Goal: Task Accomplishment & Management: Use online tool/utility

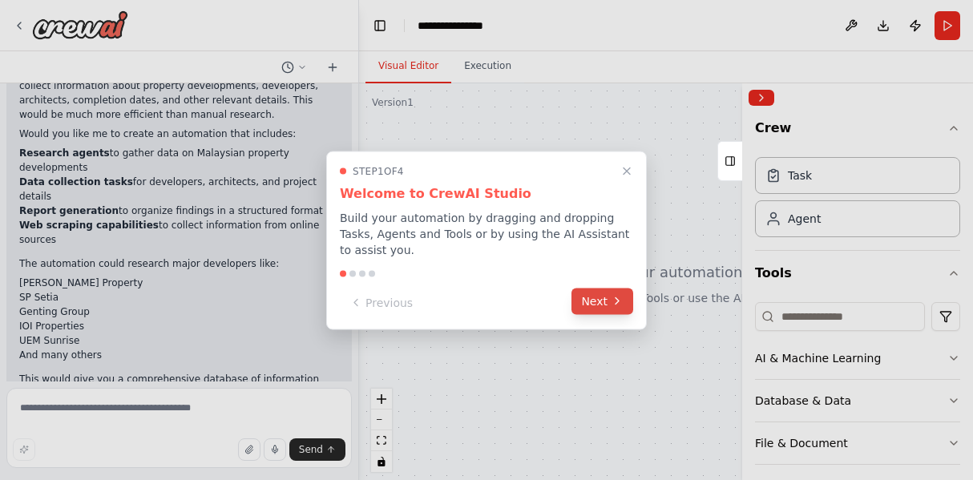
click at [582, 301] on button "Next" at bounding box center [603, 301] width 62 height 26
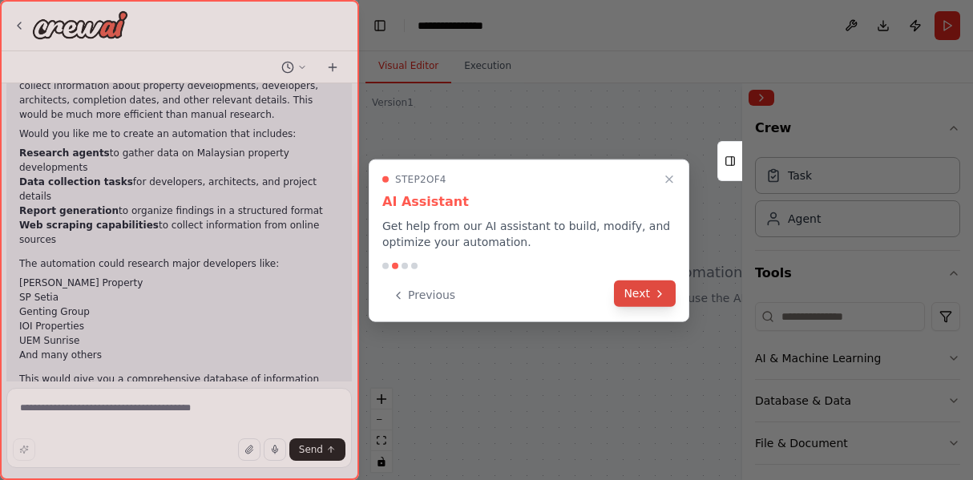
click at [627, 299] on button "Next" at bounding box center [645, 294] width 62 height 26
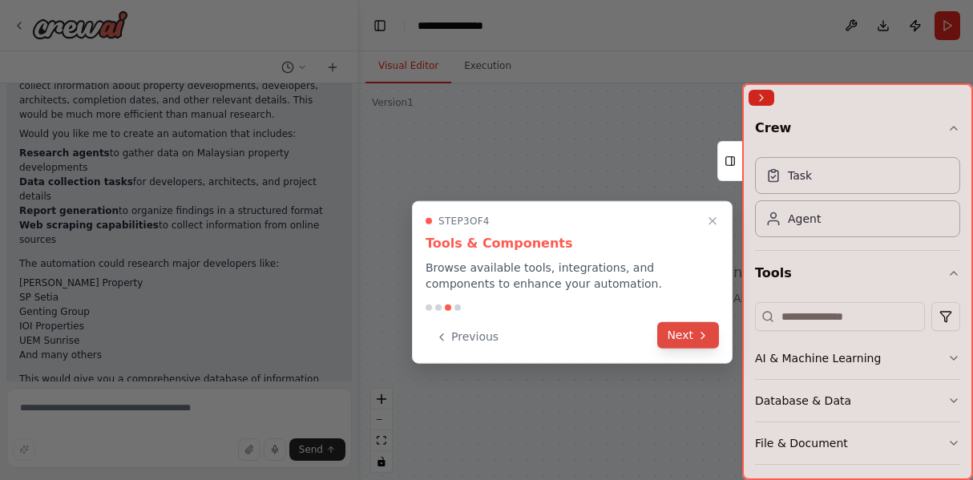
click at [685, 329] on button "Next" at bounding box center [689, 335] width 62 height 26
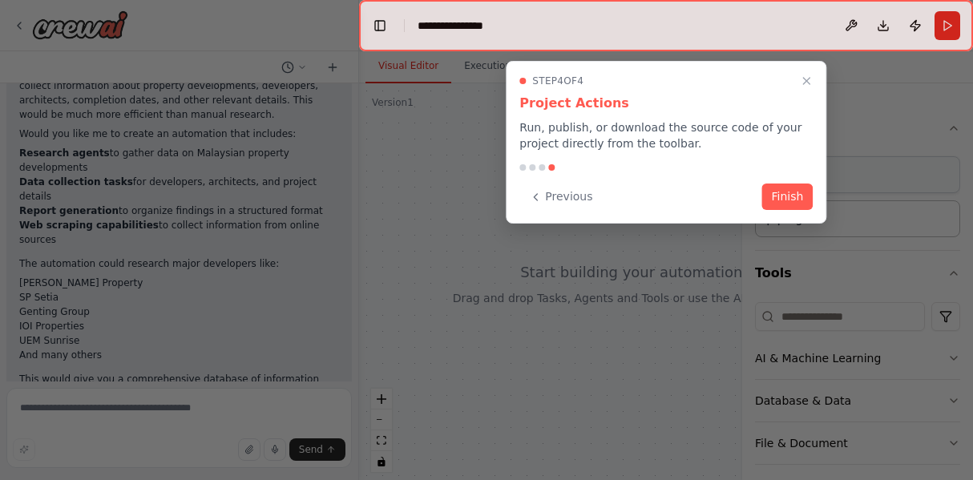
click at [778, 190] on button "Finish" at bounding box center [787, 197] width 51 height 26
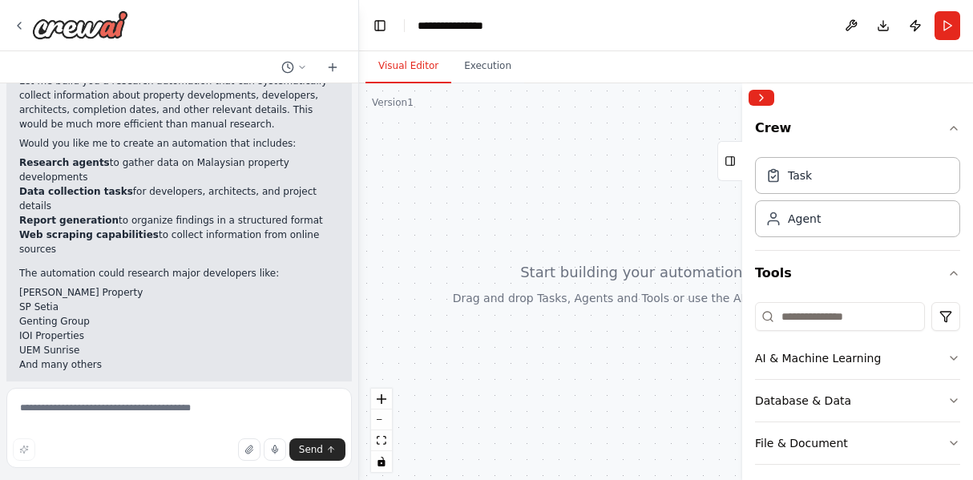
scroll to position [395, 0]
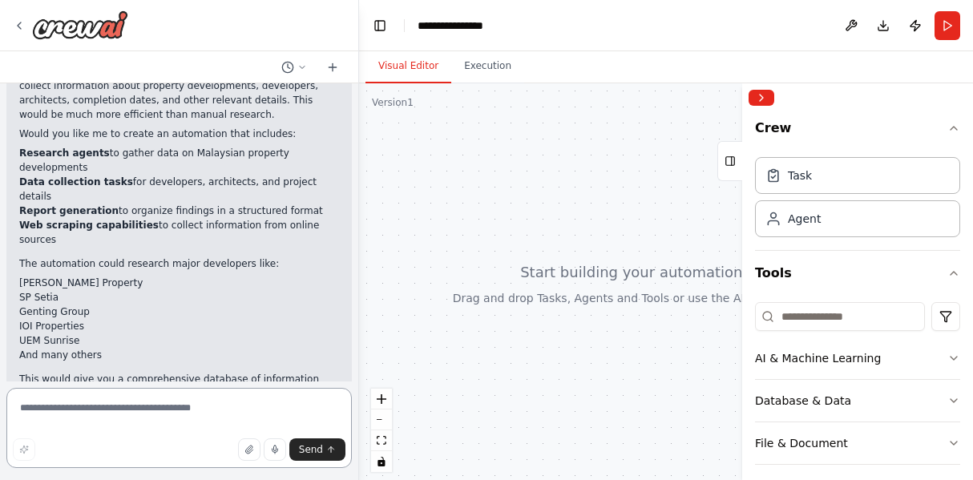
click at [124, 415] on textarea at bounding box center [179, 428] width 346 height 80
type textarea "***"
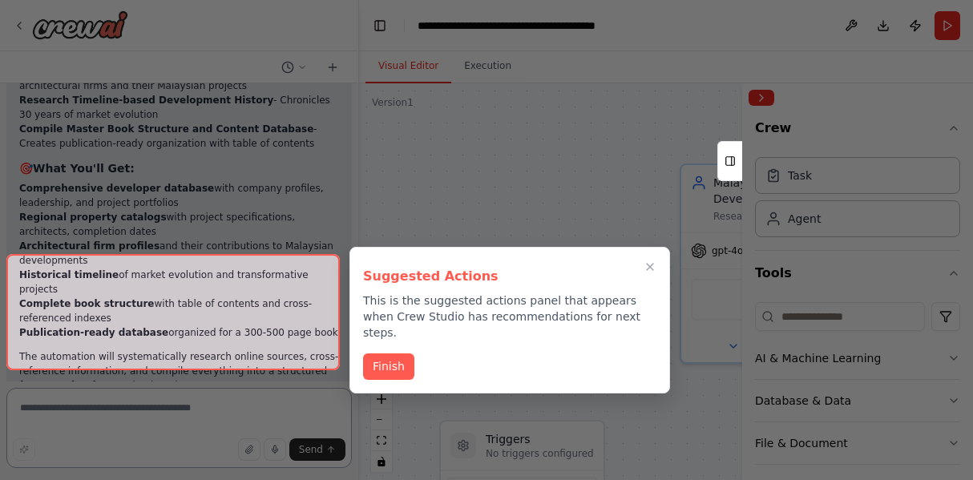
scroll to position [2204, 0]
click at [352, 275] on div "Suggested Actions This is the suggested actions panel that appears when Crew St…" at bounding box center [510, 320] width 321 height 147
click at [204, 342] on div at bounding box center [173, 312] width 334 height 116
click at [378, 354] on button "Finish" at bounding box center [388, 365] width 51 height 26
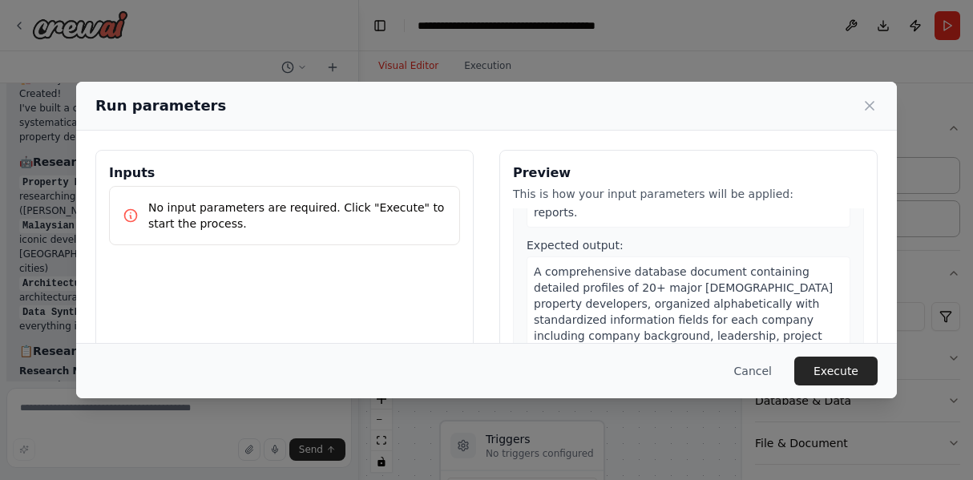
scroll to position [395, 0]
click at [534, 281] on span "A comprehensive database document containing detailed profiles of 20+ major [DE…" at bounding box center [683, 318] width 299 height 109
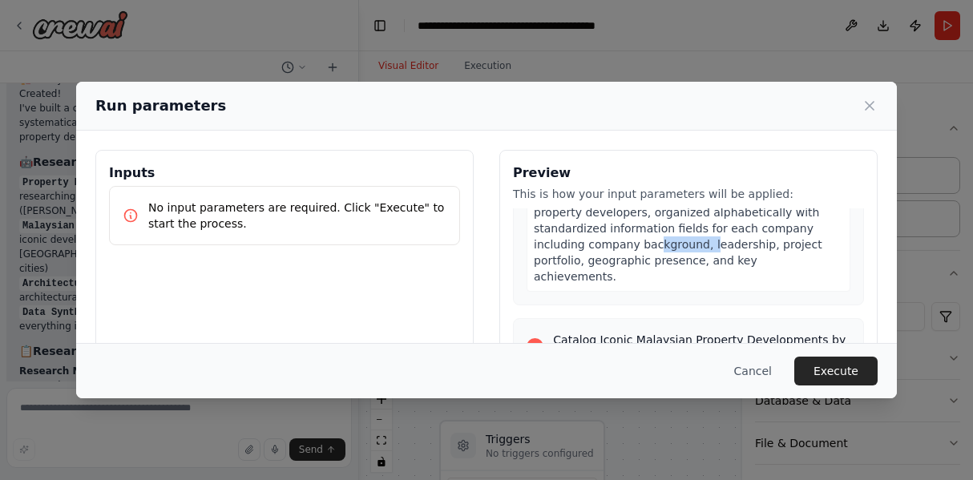
scroll to position [488, 0]
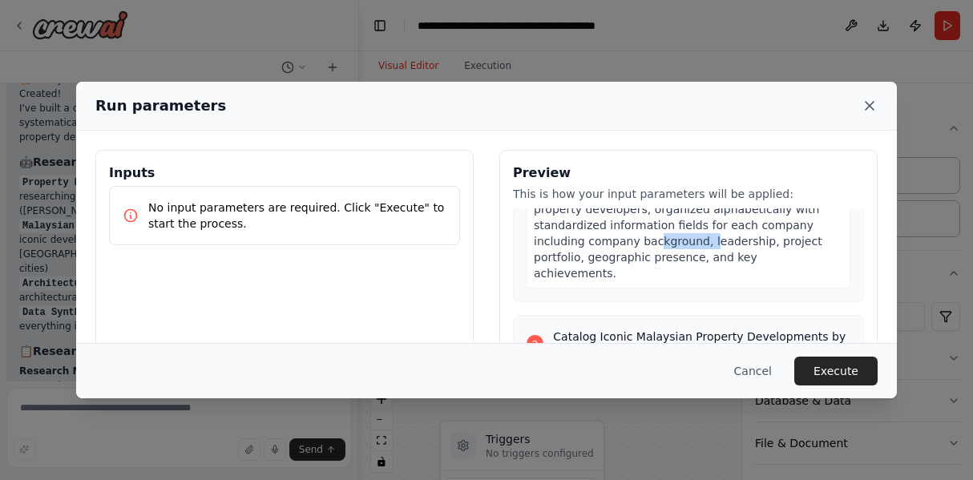
click at [871, 107] on icon at bounding box center [870, 106] width 8 height 8
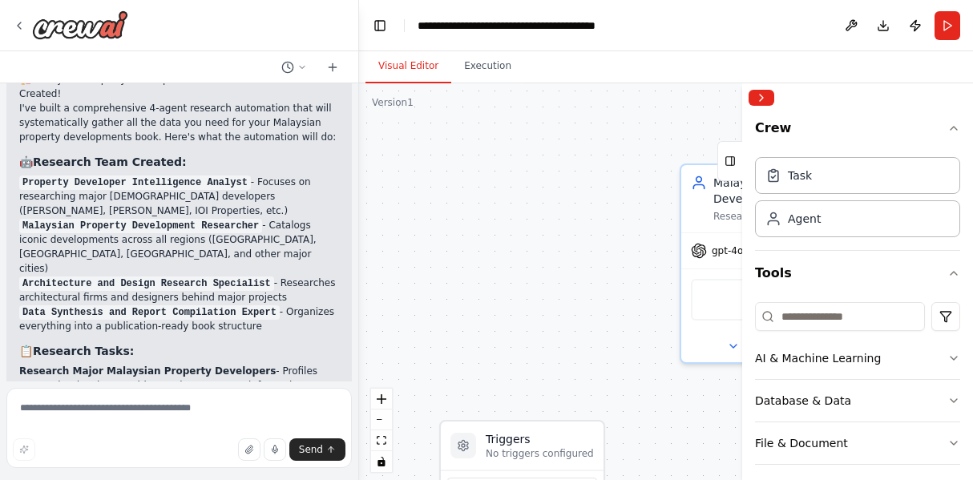
scroll to position [1939, 0]
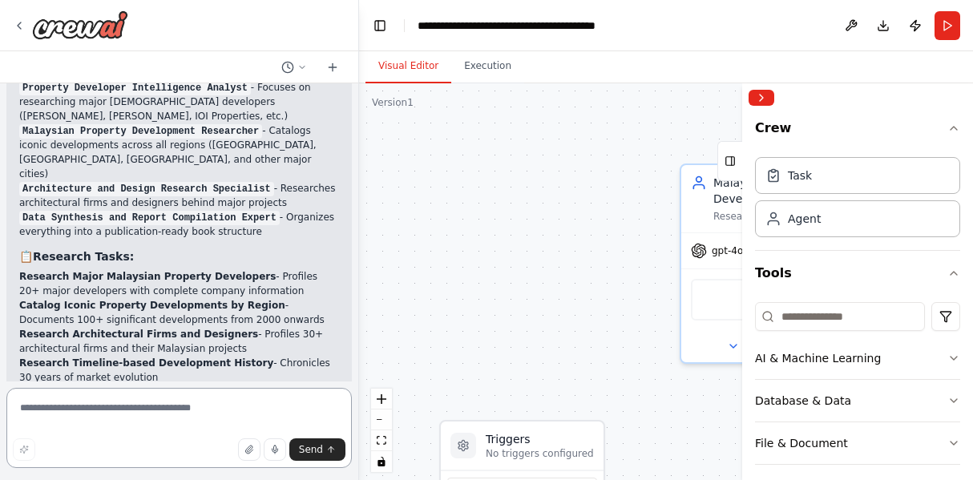
click at [153, 402] on textarea at bounding box center [179, 428] width 346 height 80
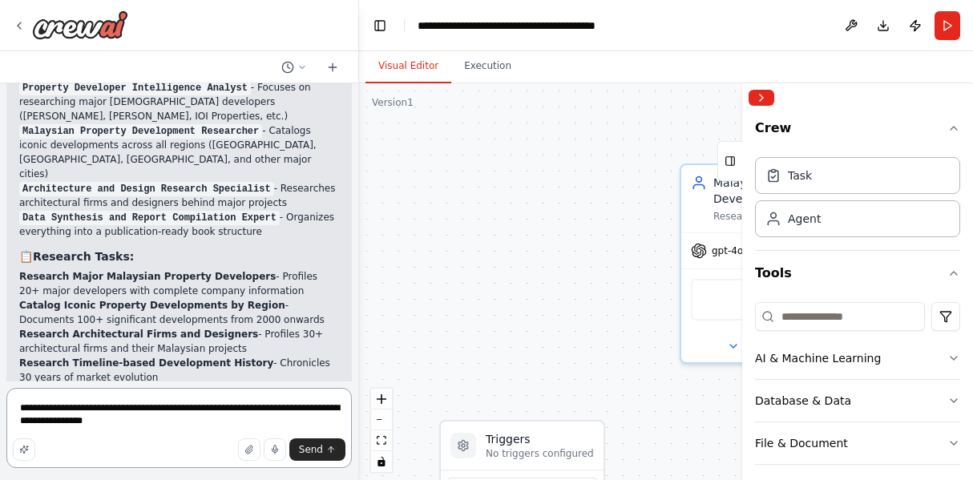
drag, startPoint x: 165, startPoint y: 413, endPoint x: 333, endPoint y: 406, distance: 167.7
click at [333, 406] on textarea "**********" at bounding box center [179, 428] width 346 height 80
click at [62, 427] on textarea "**********" at bounding box center [179, 428] width 346 height 80
click at [207, 426] on textarea "**********" at bounding box center [179, 428] width 346 height 80
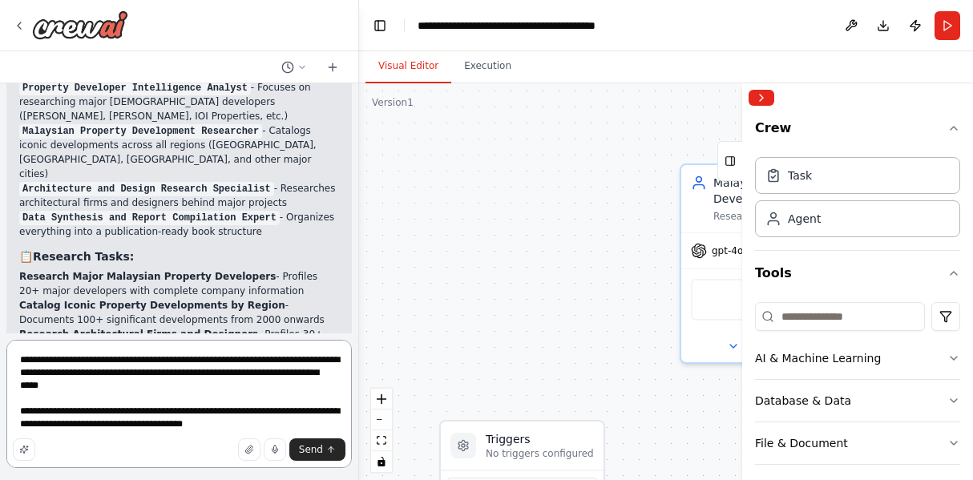
type textarea "**********"
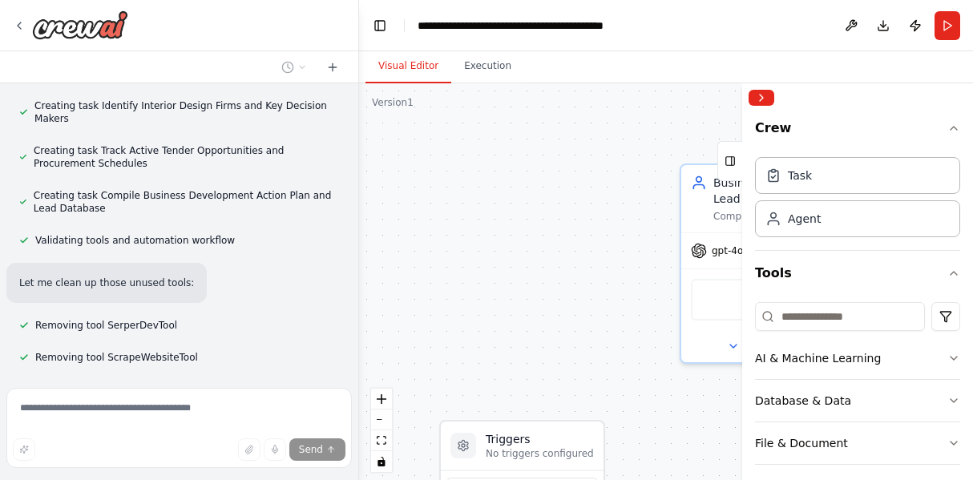
scroll to position [3746, 0]
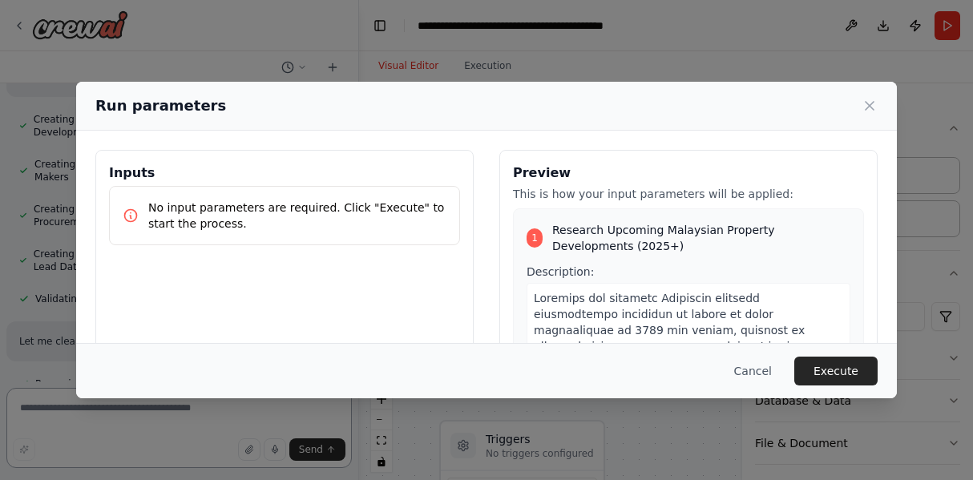
scroll to position [3608, 0]
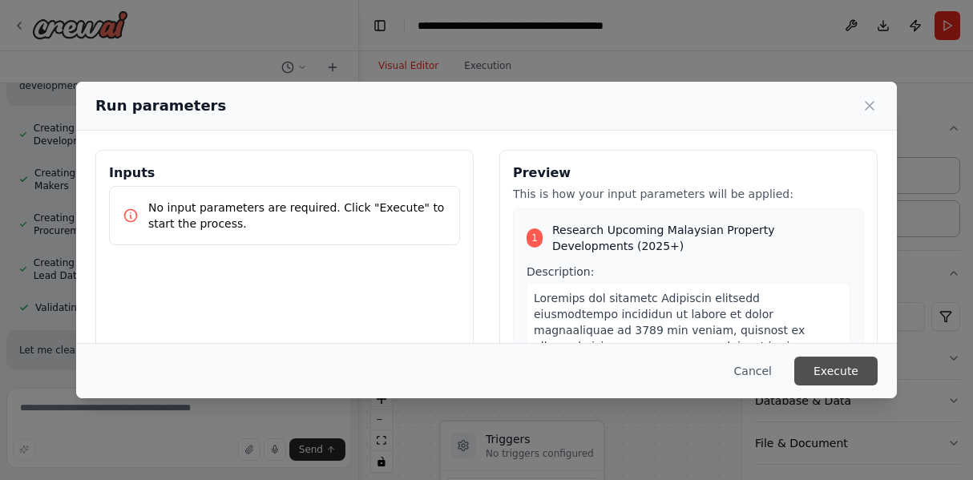
click at [848, 374] on button "Execute" at bounding box center [836, 371] width 83 height 29
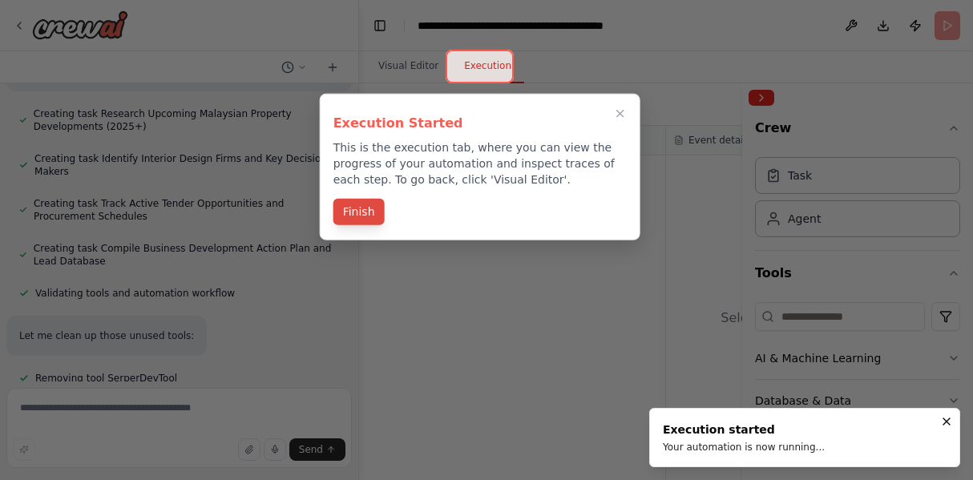
scroll to position [3637, 0]
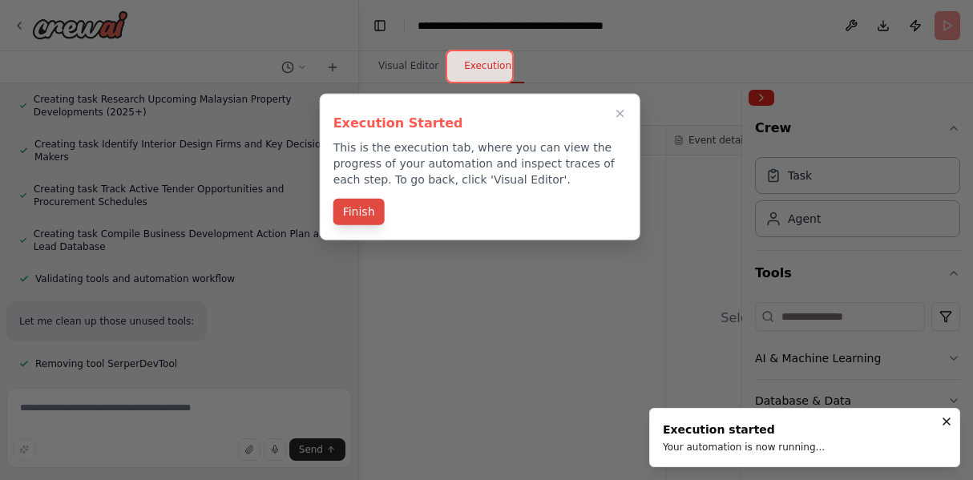
click at [362, 216] on button "Finish" at bounding box center [359, 212] width 51 height 26
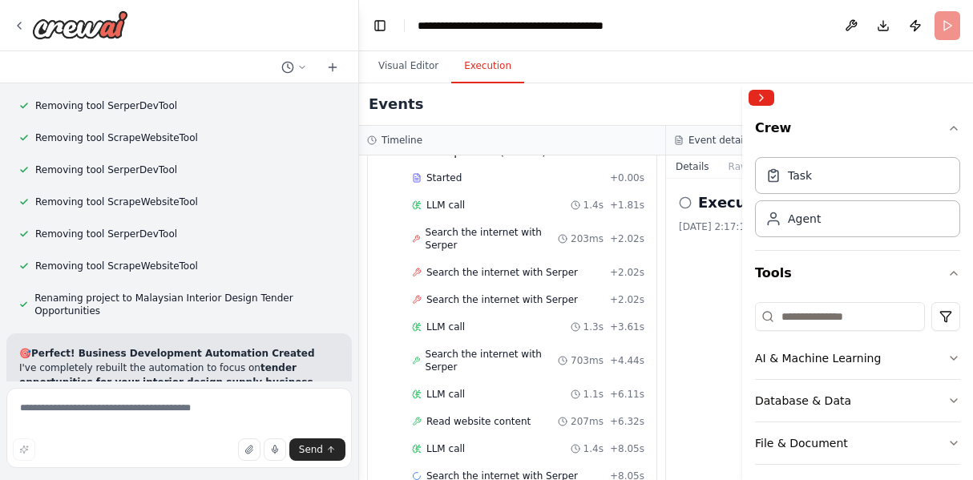
scroll to position [3916, 0]
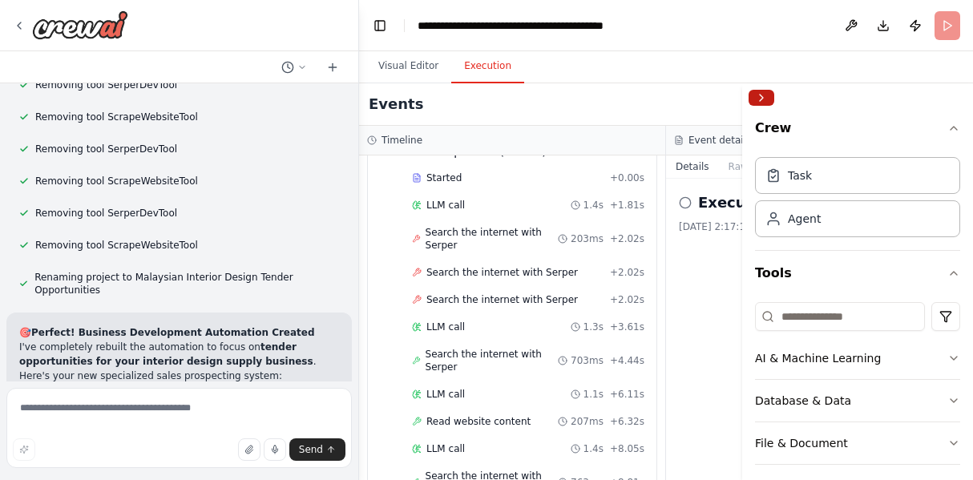
click at [763, 96] on button "Collapse right sidebar" at bounding box center [762, 98] width 26 height 16
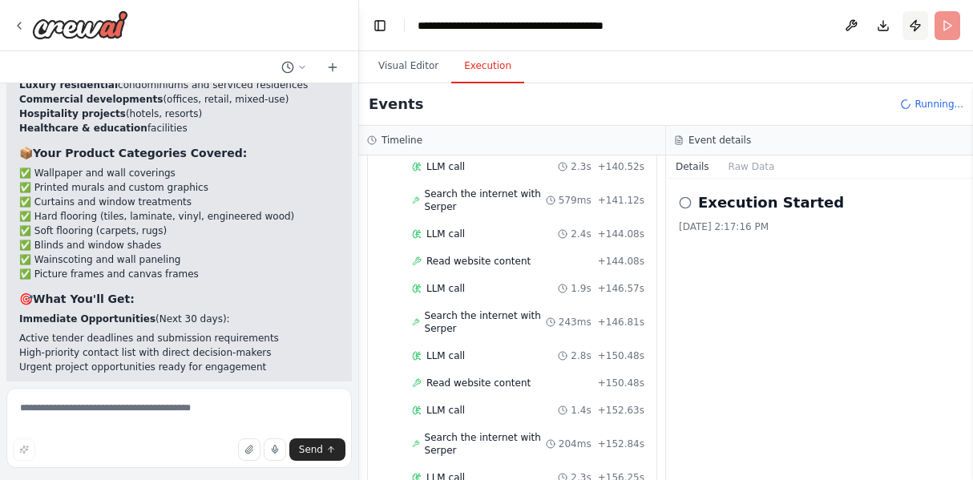
scroll to position [1010, 0]
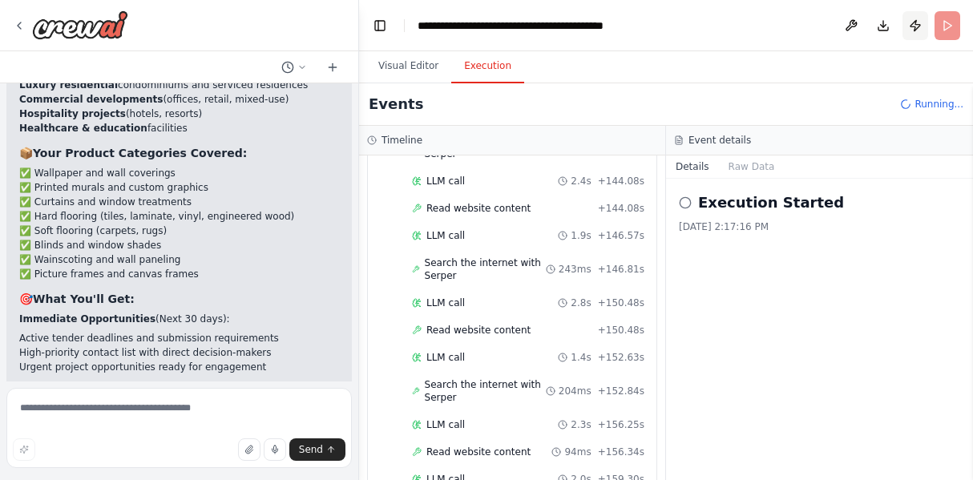
click at [913, 22] on button "Publish" at bounding box center [916, 25] width 26 height 29
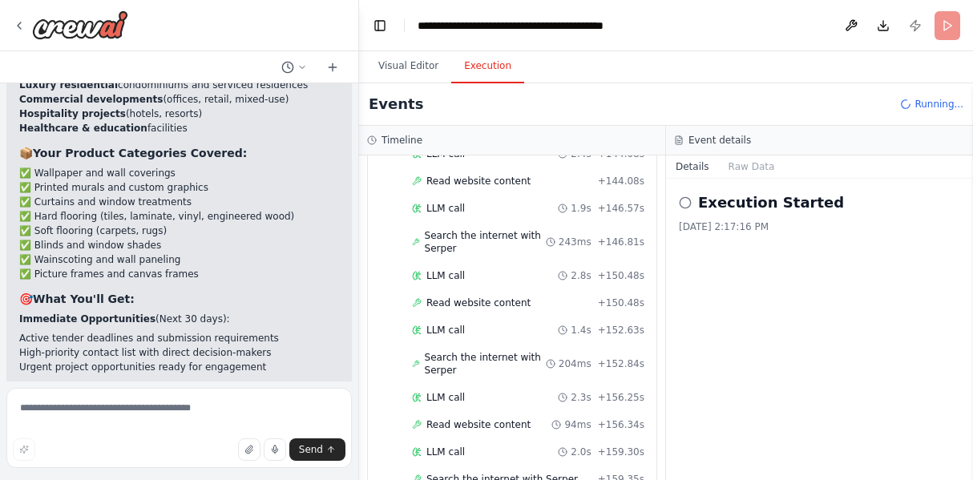
click at [917, 28] on header "**********" at bounding box center [666, 25] width 614 height 51
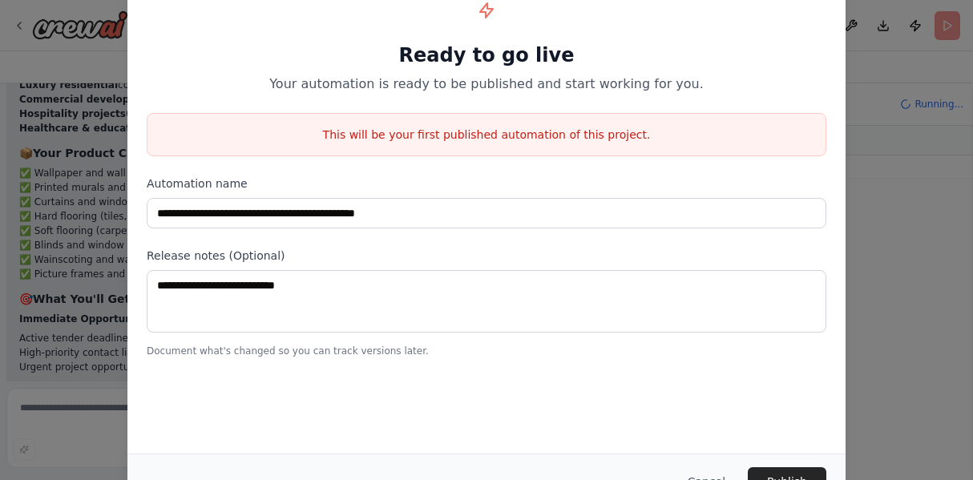
scroll to position [1183, 0]
click at [714, 477] on button "Cancel" at bounding box center [706, 481] width 63 height 29
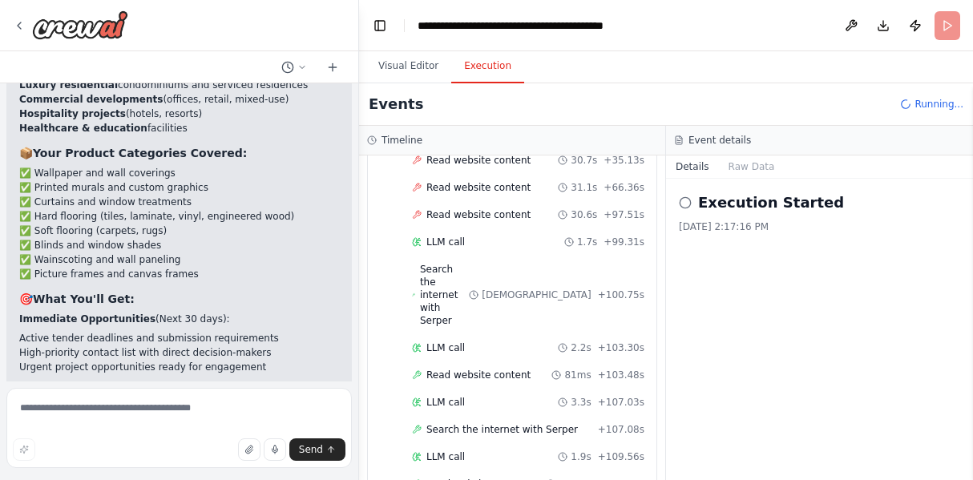
scroll to position [2430, 0]
